Goal: Transaction & Acquisition: Purchase product/service

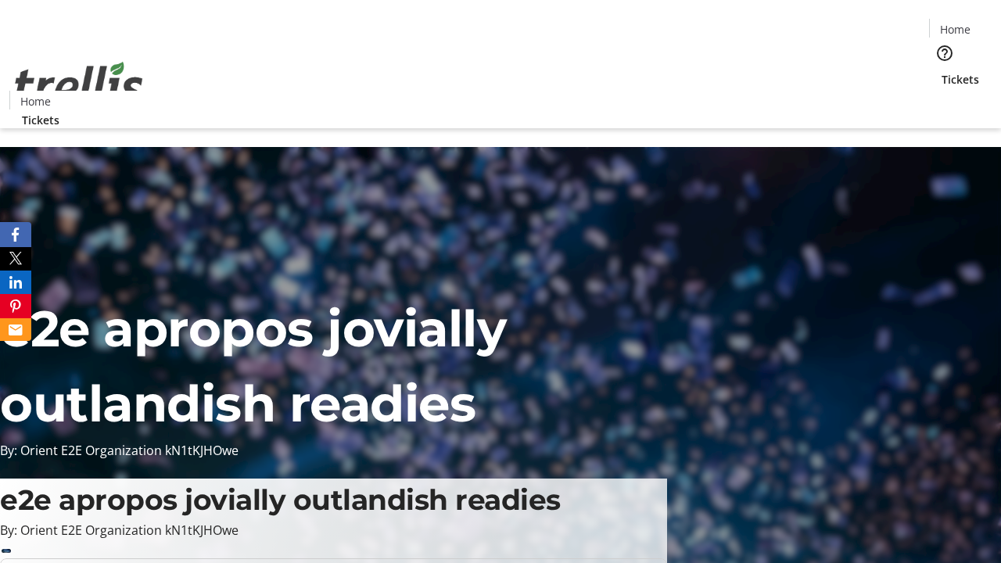
click at [941, 71] on span "Tickets" at bounding box center [960, 79] width 38 height 16
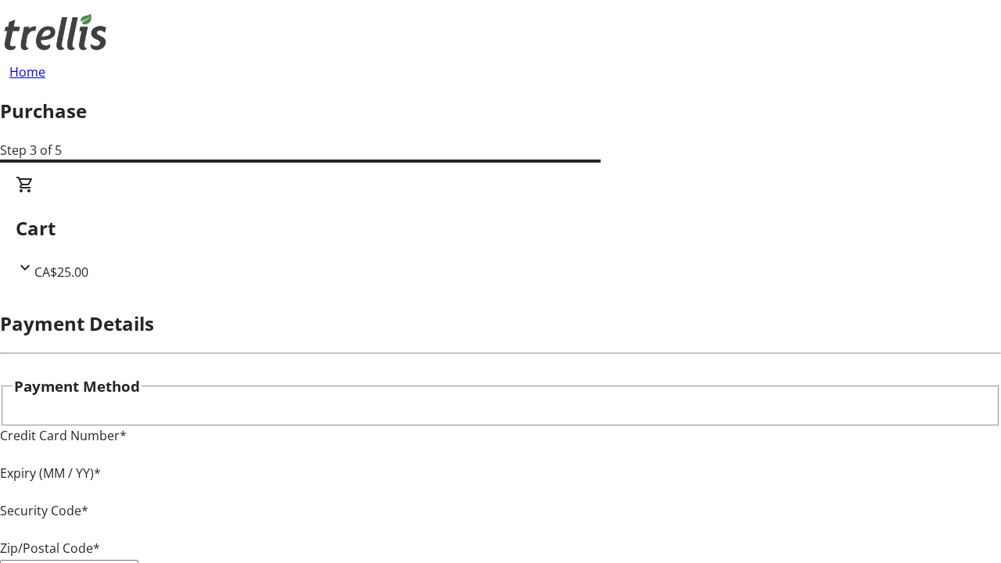
type input "V1Y 0C2"
